Goal: Task Accomplishment & Management: Manage account settings

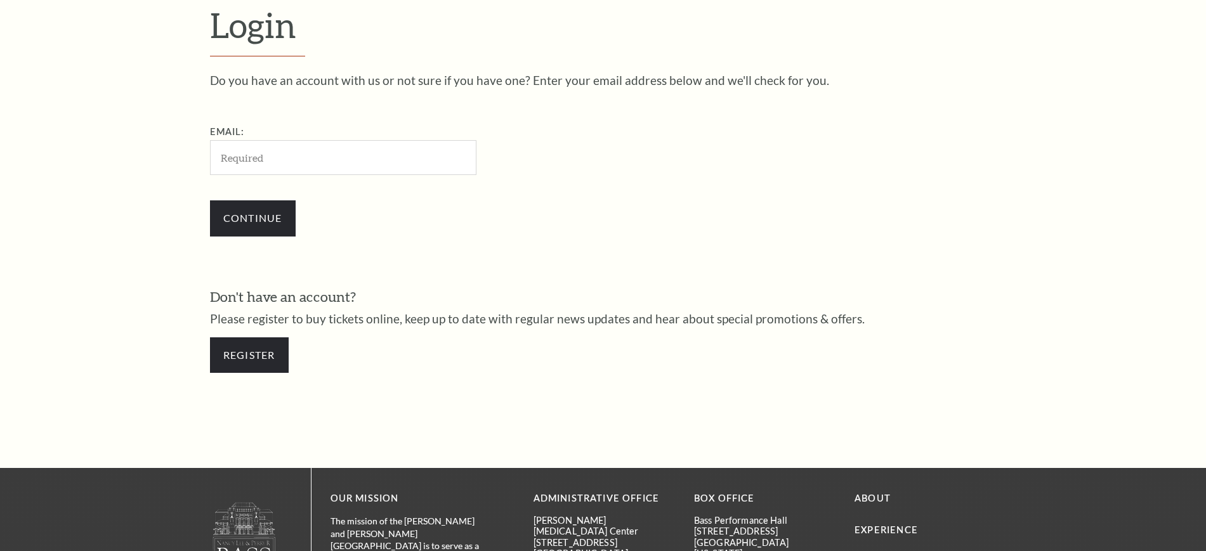
scroll to position [424, 0]
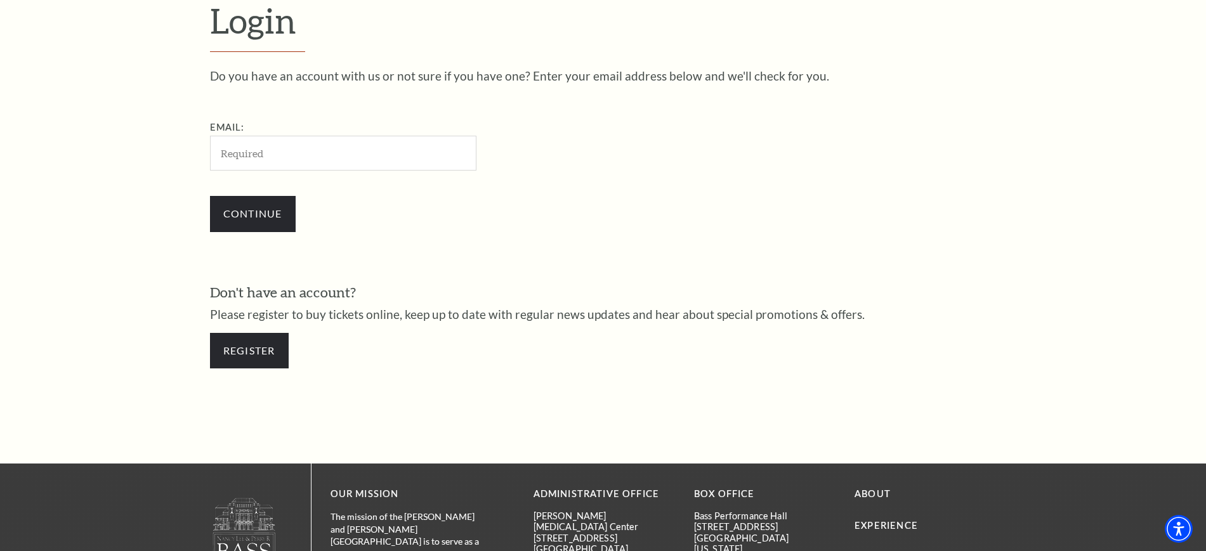
click at [366, 155] on input "Email:" at bounding box center [343, 153] width 266 height 35
type input "k.knight@tcu.edu"
click at [277, 230] on input "Continue" at bounding box center [253, 214] width 86 height 36
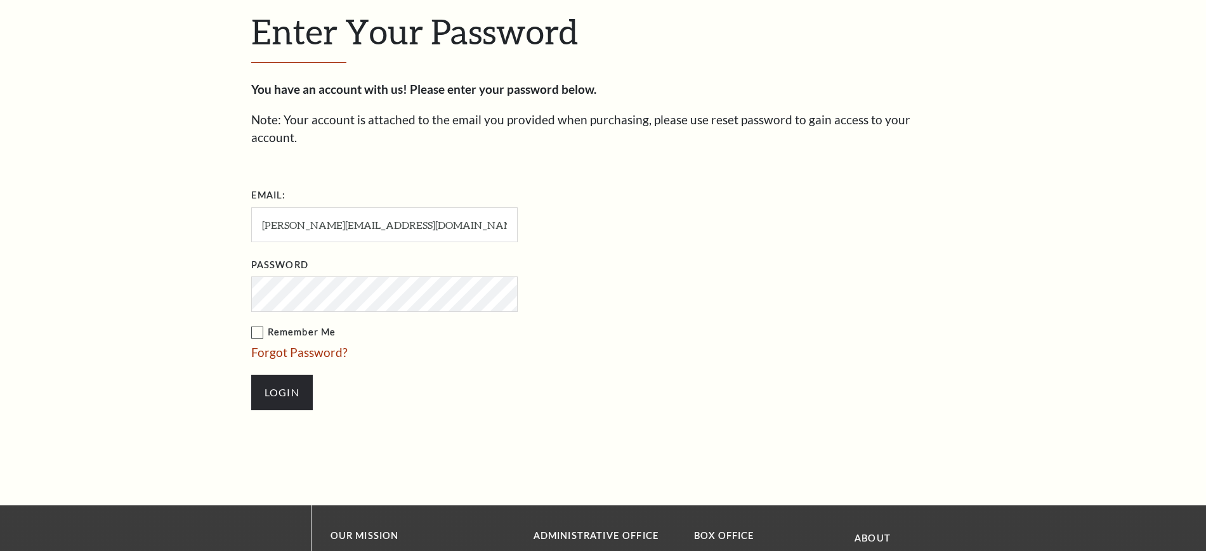
scroll to position [436, 0]
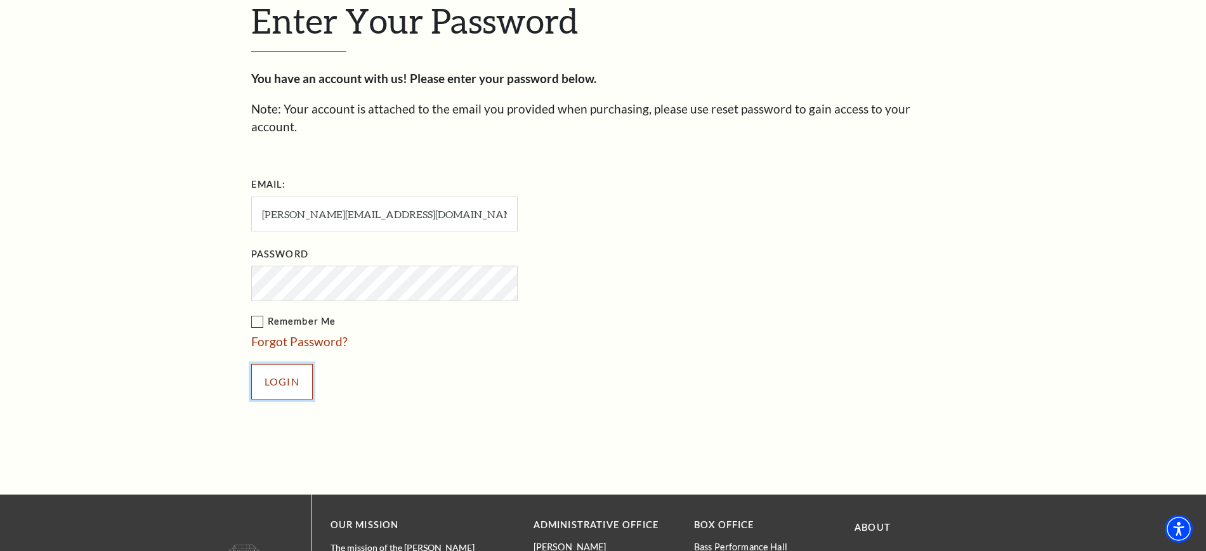
click at [297, 364] on input "Login" at bounding box center [282, 382] width 62 height 36
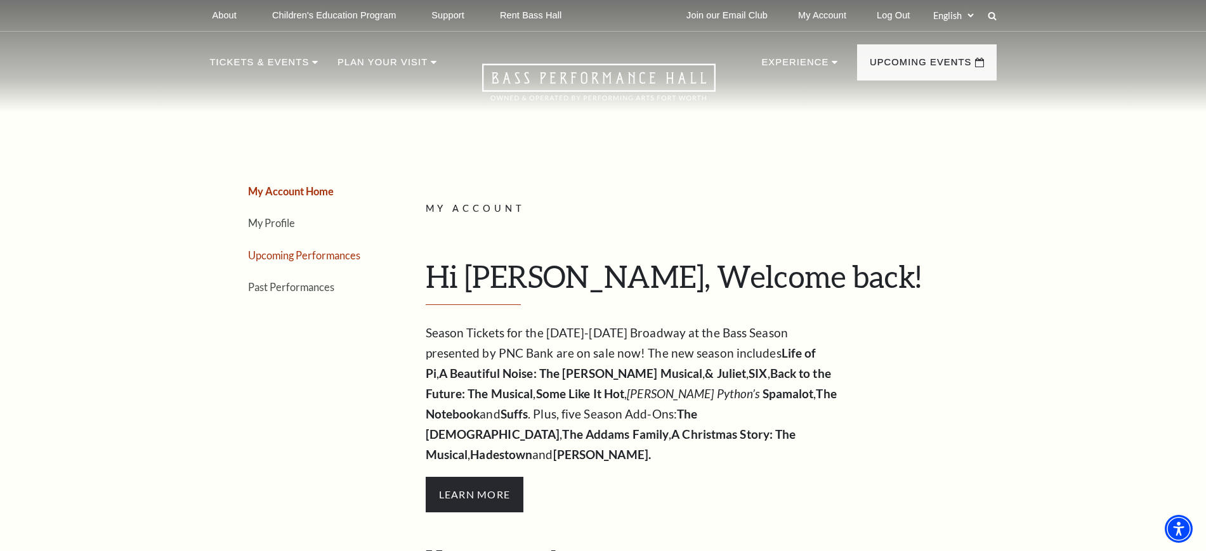
click at [273, 256] on link "Upcoming Performances" at bounding box center [304, 255] width 112 height 12
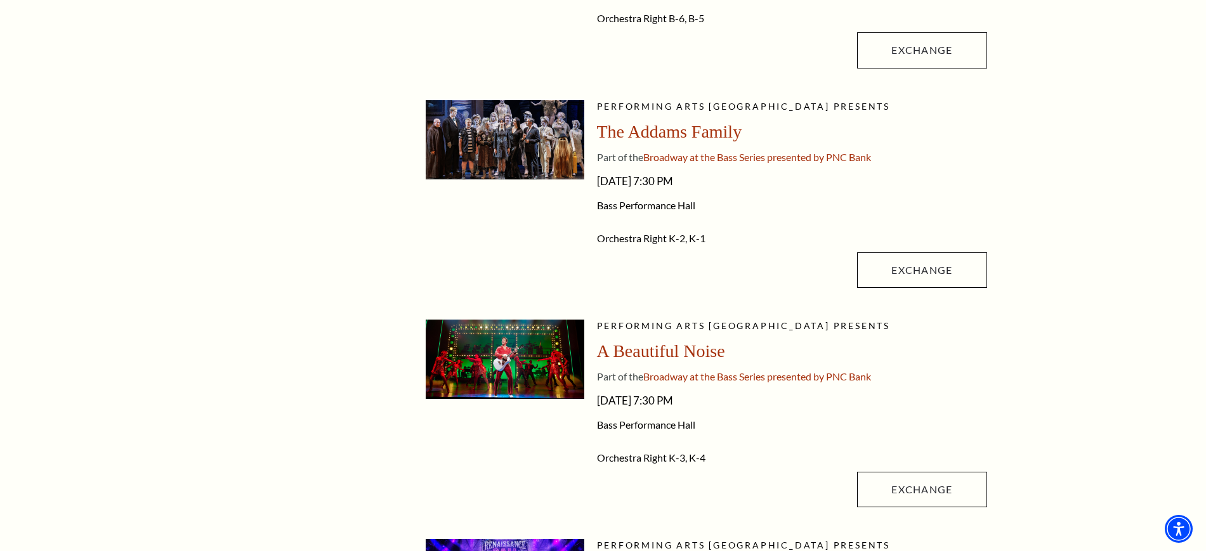
scroll to position [964, 0]
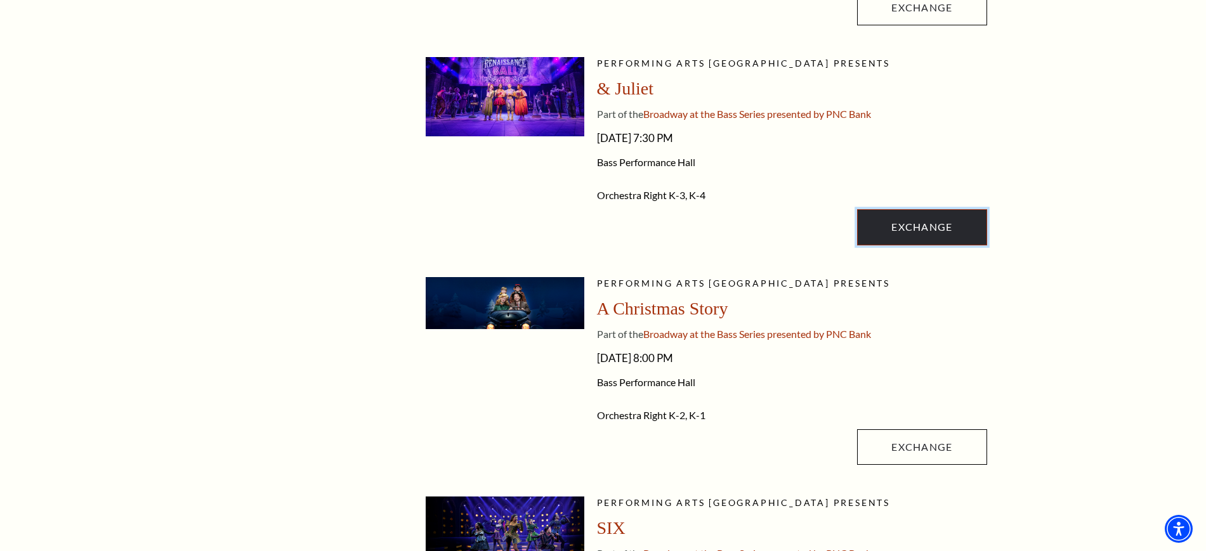
click at [944, 223] on link "Exchange" at bounding box center [921, 227] width 129 height 36
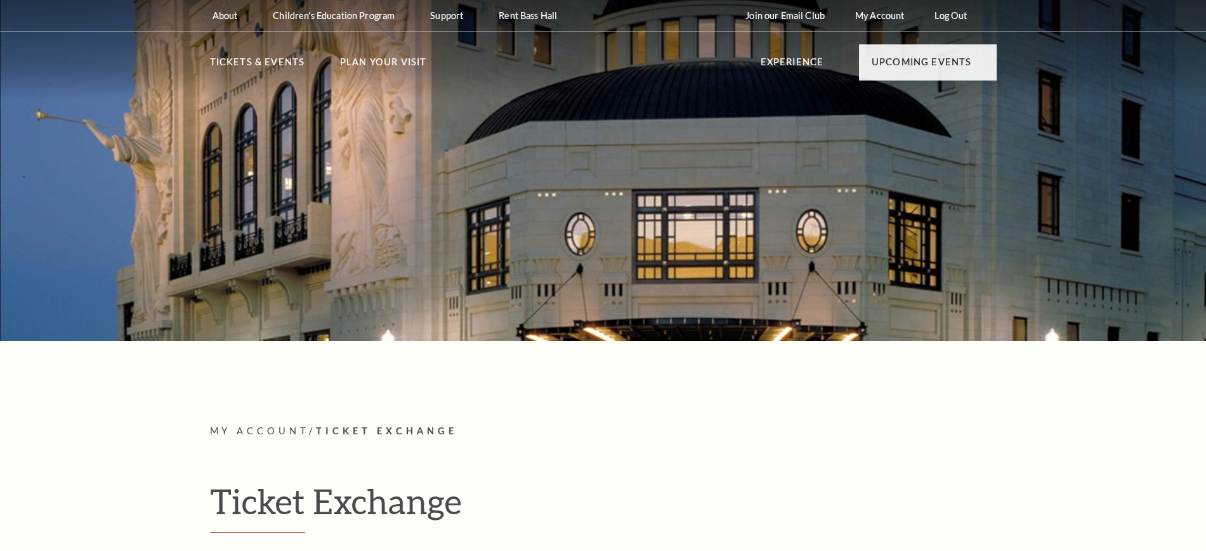
radio input "true"
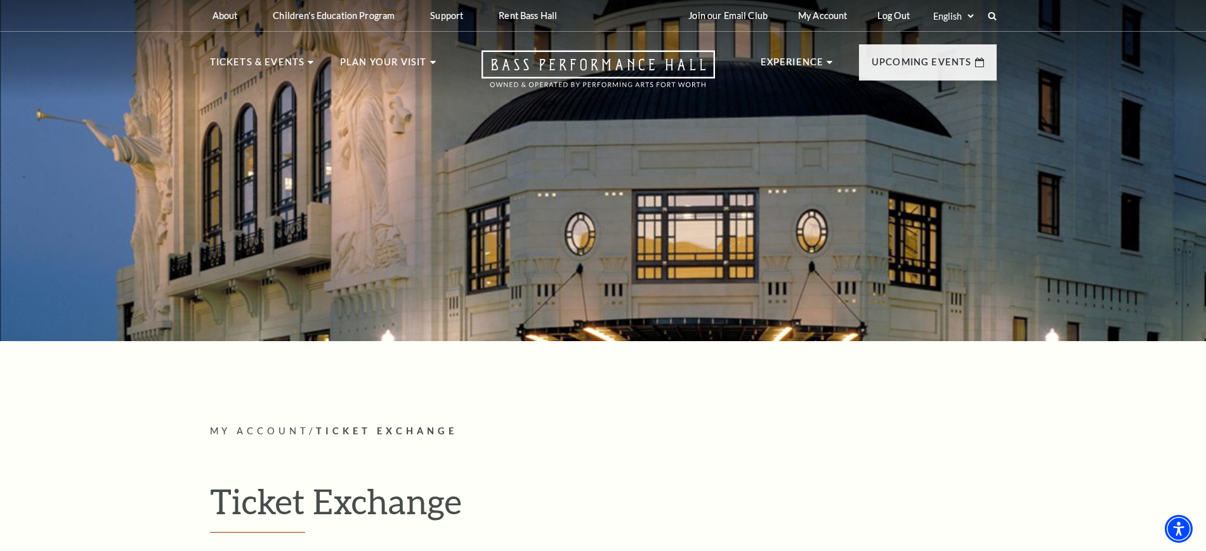
scroll to position [482, 0]
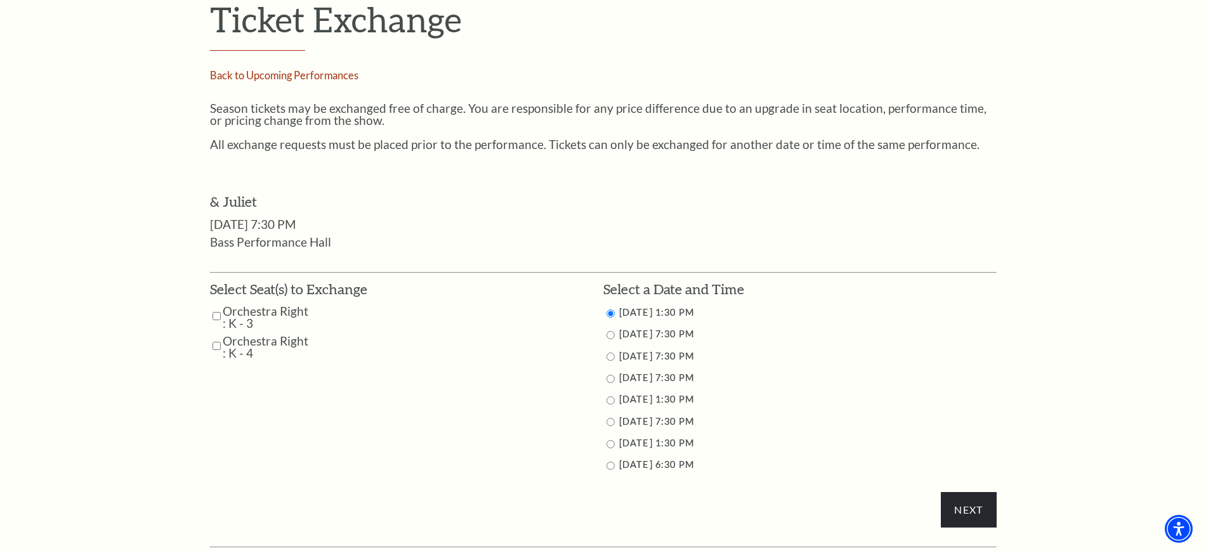
click at [217, 317] on input "Orchestra Right : K - 3" at bounding box center [216, 316] width 8 height 22
checkbox input "true"
click at [218, 346] on input "Orchestra Right : K - 4" at bounding box center [216, 346] width 8 height 22
checkbox input "true"
click at [610, 333] on input "11/12/2025 7:30 PM" at bounding box center [610, 335] width 8 height 8
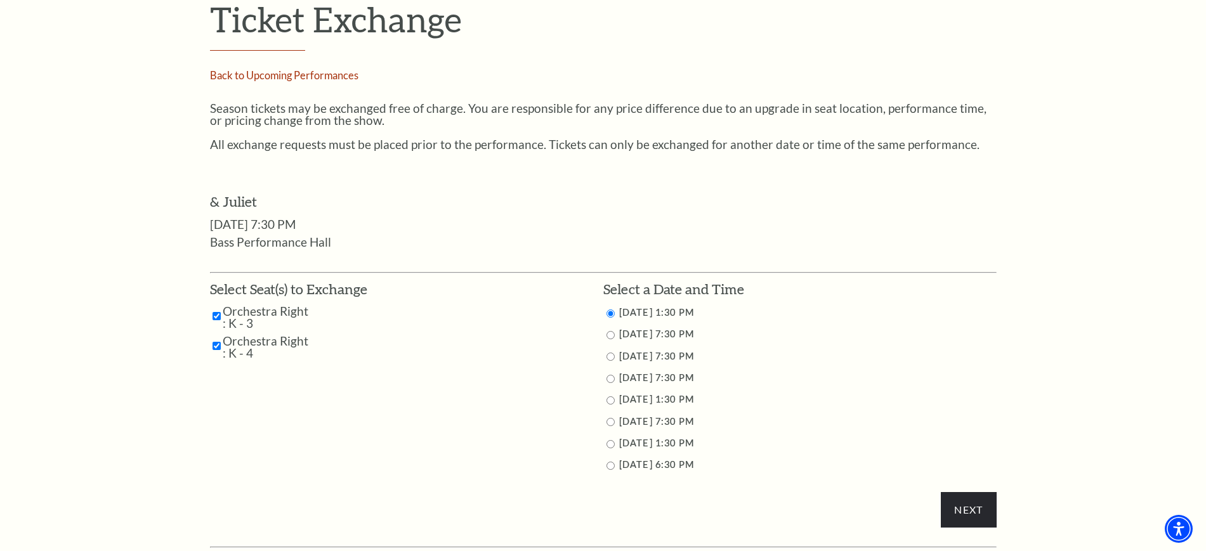
radio input "true"
click at [957, 509] on input "Next" at bounding box center [968, 510] width 55 height 36
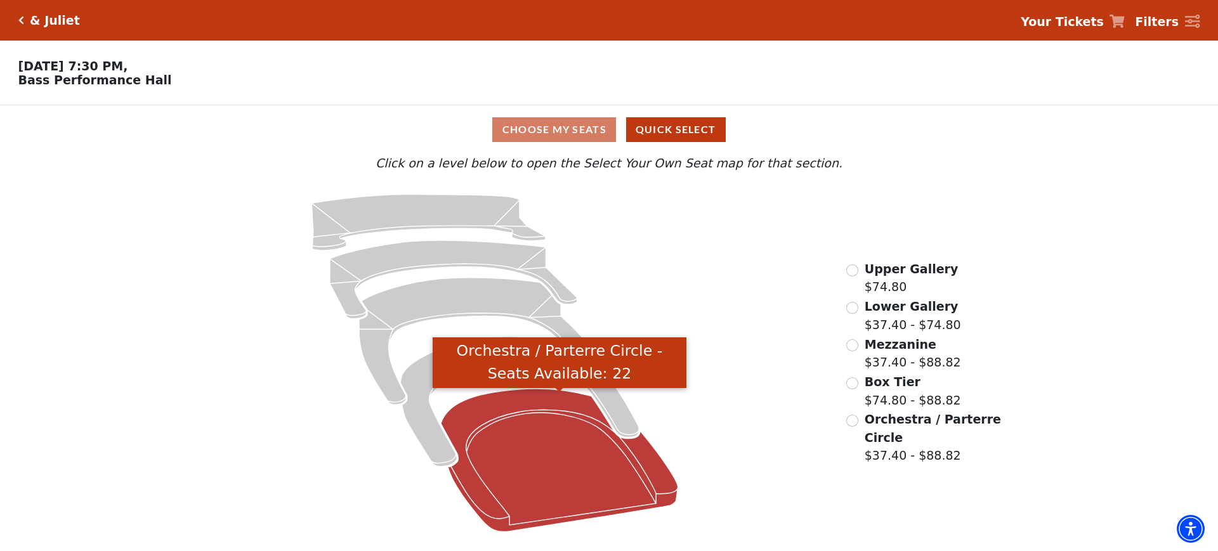
click at [518, 508] on icon "Orchestra / Parterre Circle - Seats Available: 22" at bounding box center [559, 460] width 237 height 143
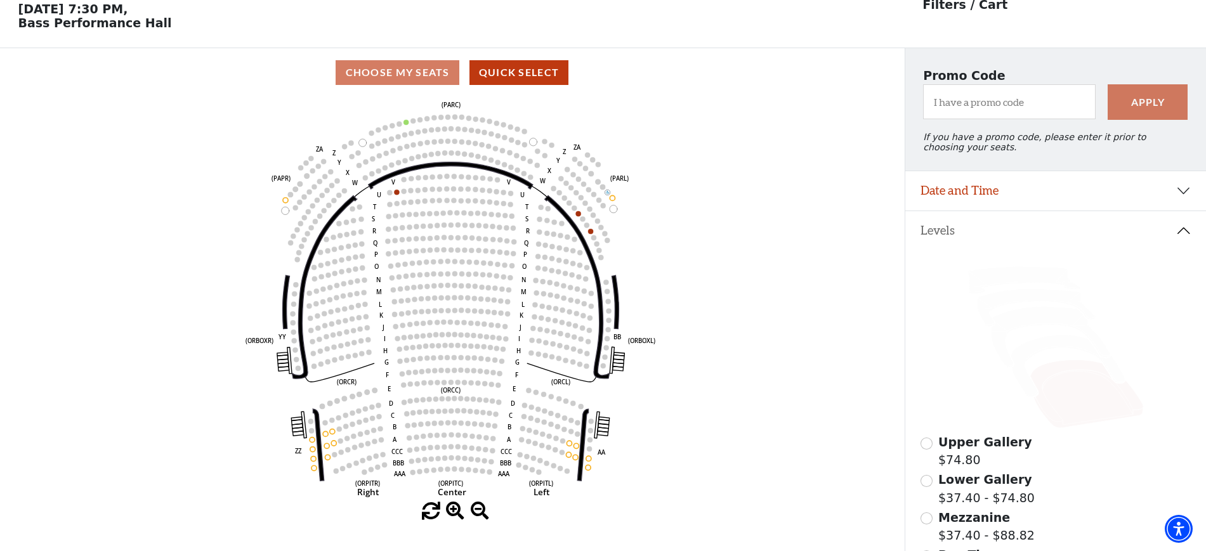
scroll to position [58, 0]
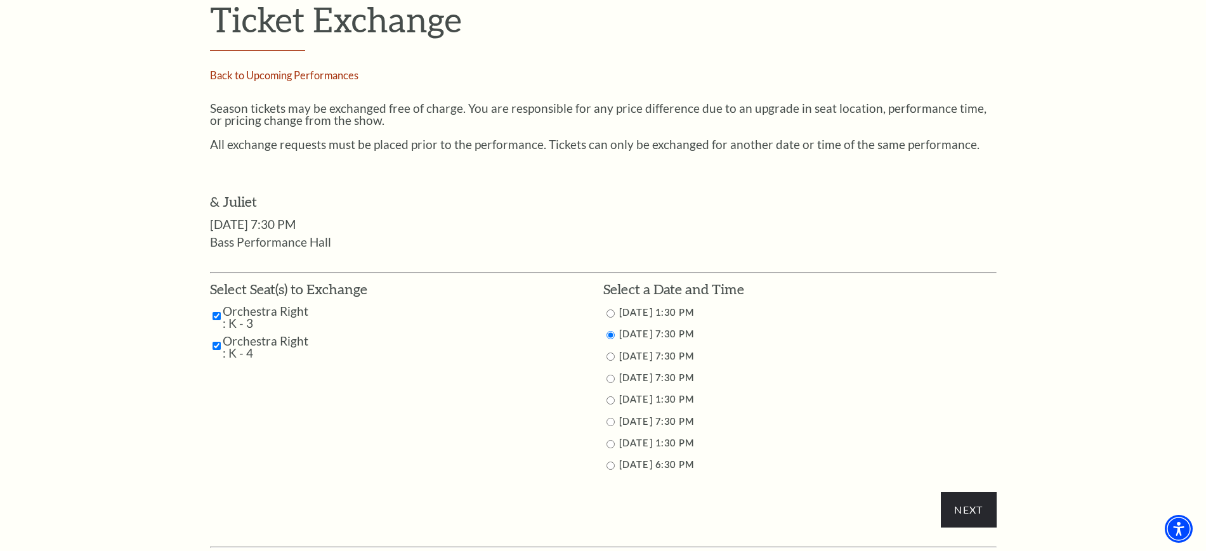
click at [608, 467] on input "11/16/2025 6:30 PM" at bounding box center [610, 466] width 8 height 8
radio input "true"
click at [988, 504] on input "Next" at bounding box center [968, 510] width 55 height 36
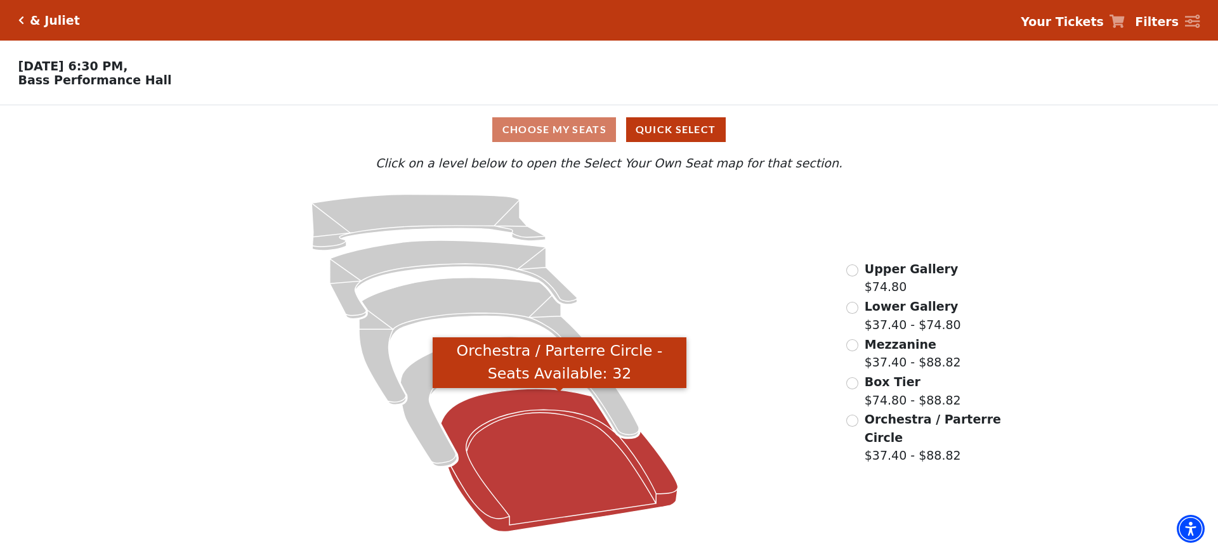
click at [584, 500] on icon "Orchestra / Parterre Circle - Seats Available: 32" at bounding box center [559, 460] width 237 height 143
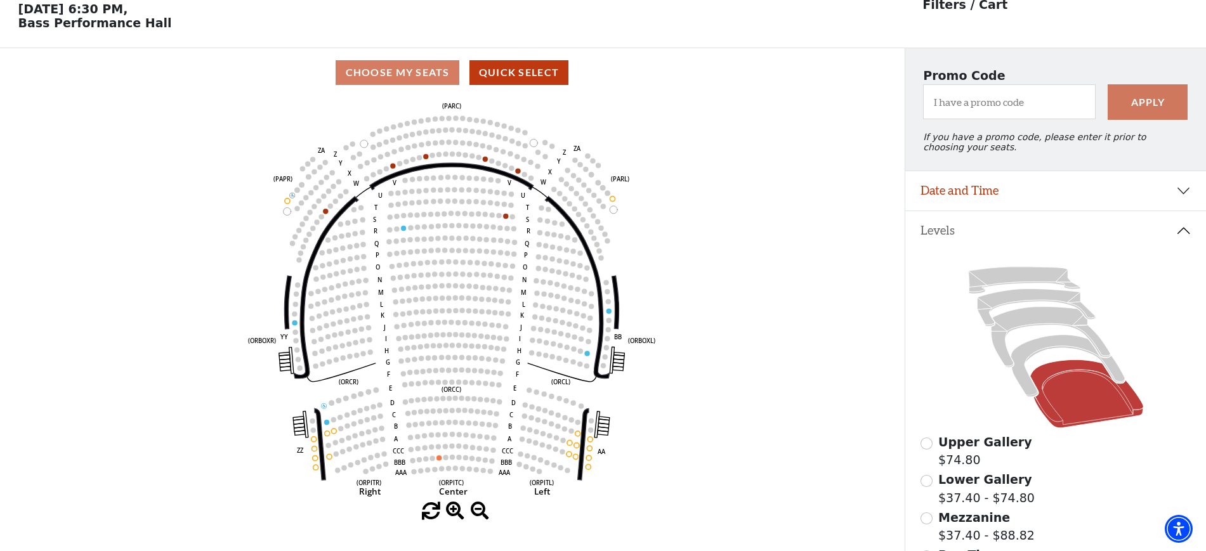
scroll to position [58, 0]
